Goal: Download file/media

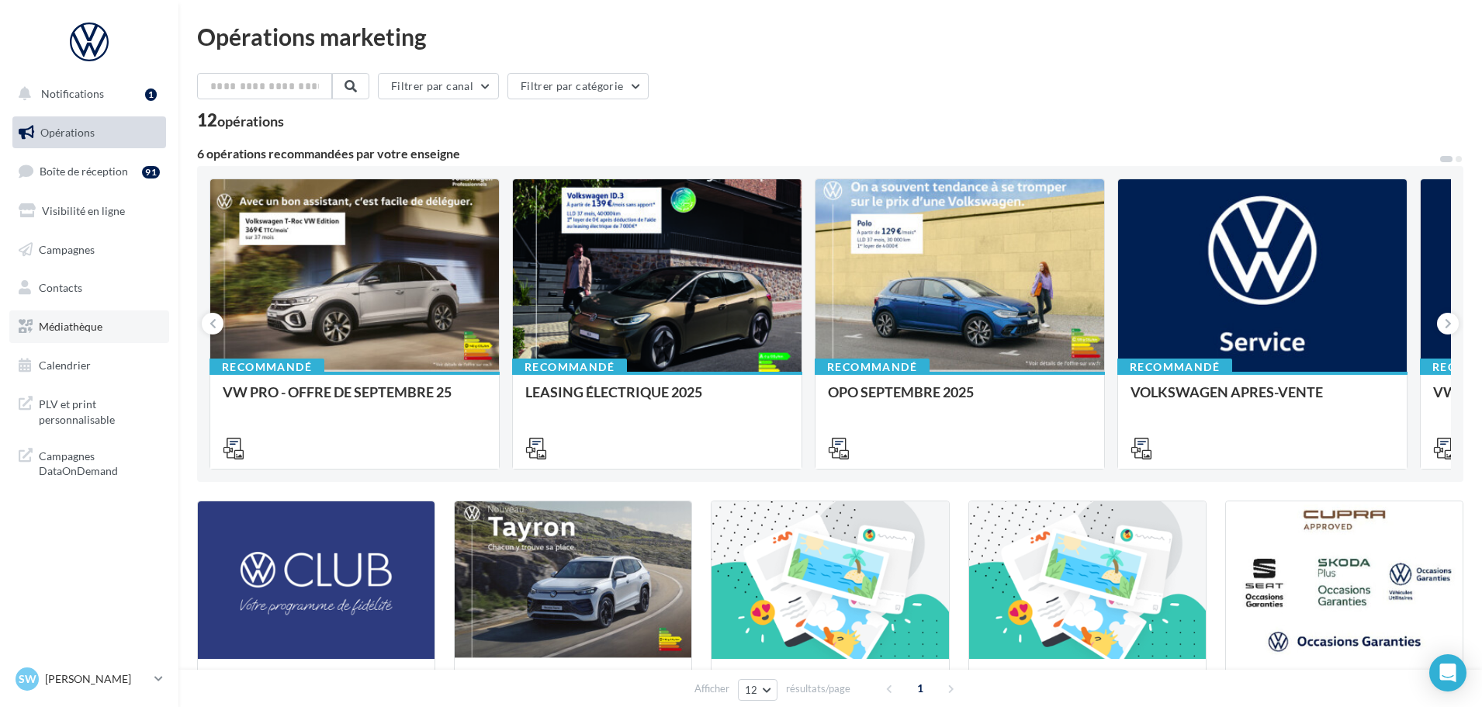
click at [66, 320] on span "Médiathèque" at bounding box center [71, 326] width 64 height 13
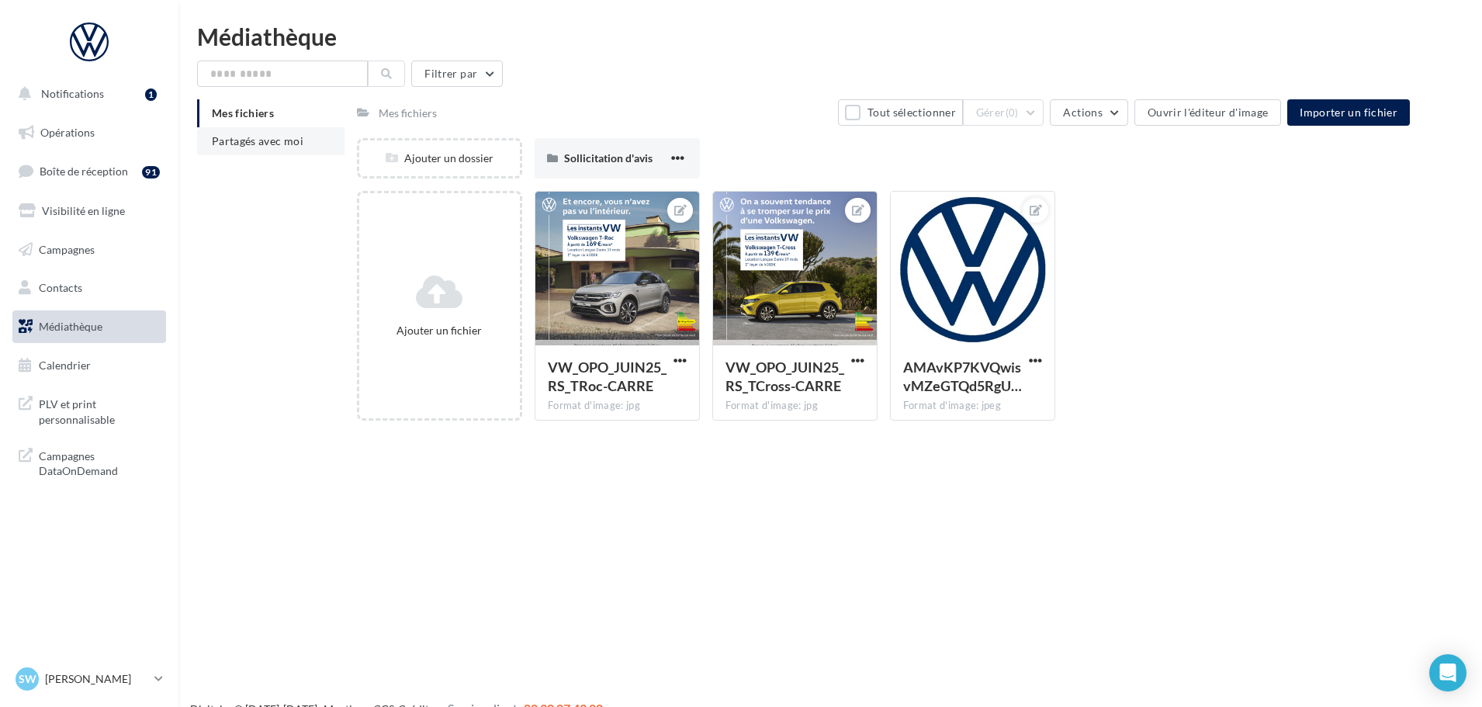
click at [256, 149] on li "Partagés avec moi" at bounding box center [270, 141] width 147 height 28
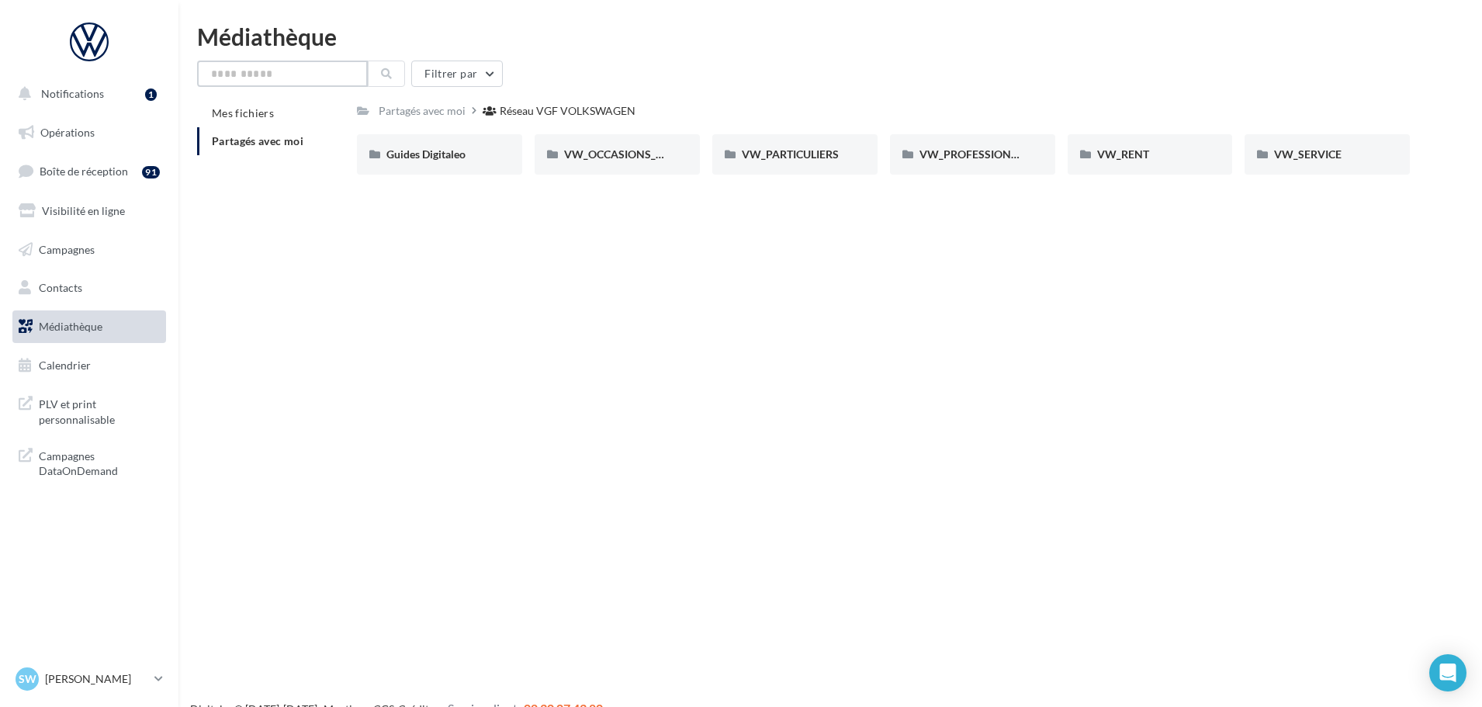
click at [352, 77] on input "text" at bounding box center [282, 74] width 171 height 26
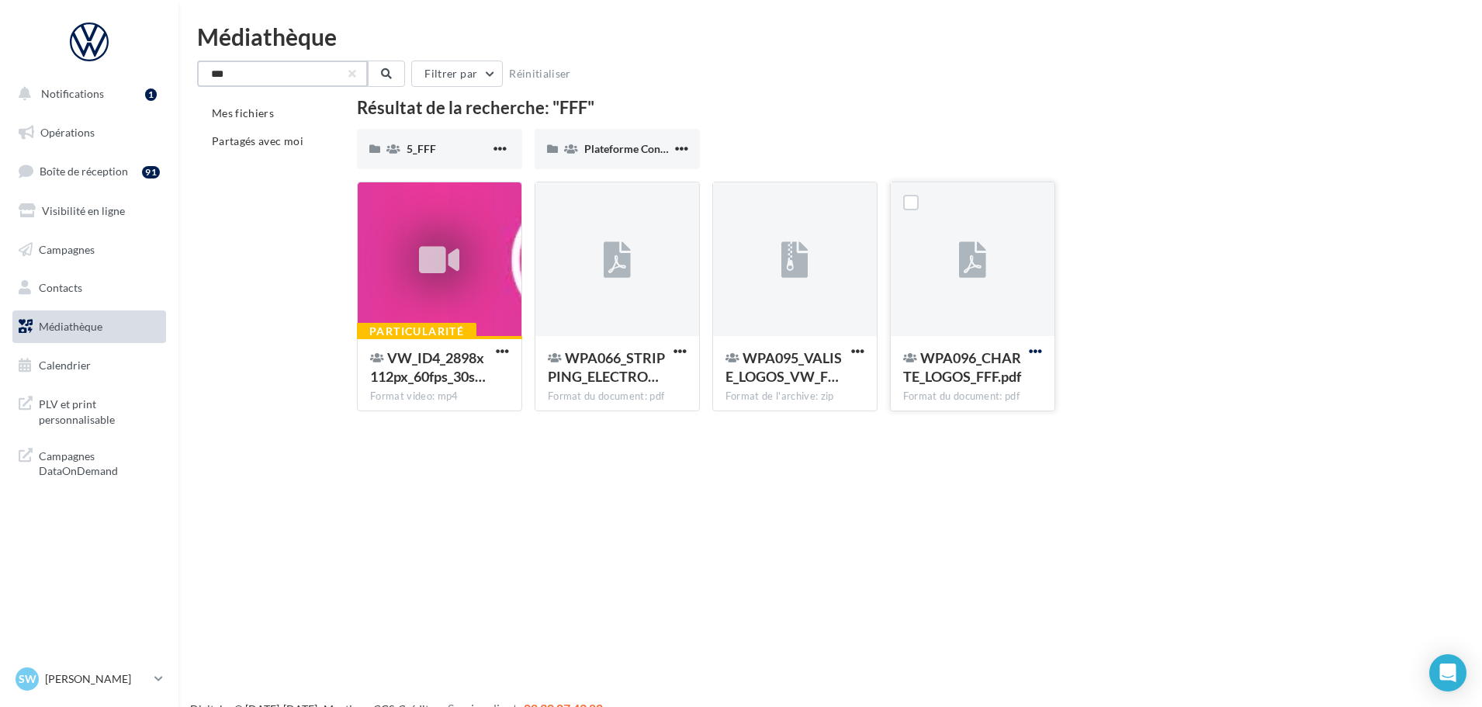
type input "***"
click at [1037, 352] on span "button" at bounding box center [1035, 351] width 13 height 13
click at [967, 384] on button "Télécharger" at bounding box center [967, 382] width 155 height 40
